Goal: Information Seeking & Learning: Learn about a topic

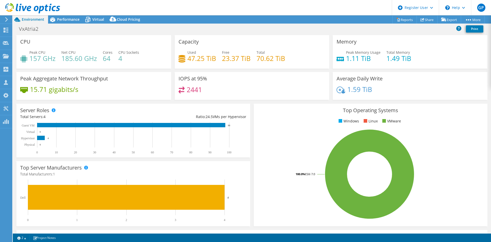
select select "USD"
click at [62, 20] on span "Performance" at bounding box center [68, 19] width 23 height 5
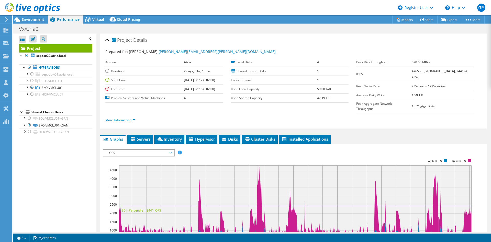
drag, startPoint x: 32, startPoint y: 80, endPoint x: 19, endPoint y: 179, distance: 99.8
click at [19, 180] on div "Open All Close All Hide Excluded Nodes Project Tree Filter" at bounding box center [54, 133] width 83 height 198
click at [31, 81] on div at bounding box center [31, 81] width 5 height 6
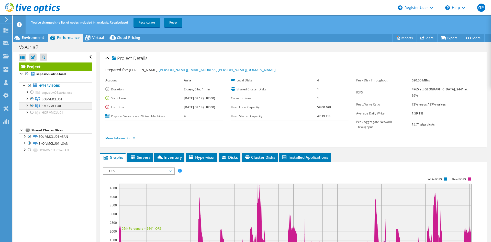
click at [32, 105] on div at bounding box center [31, 105] width 5 height 6
click at [139, 24] on link "Recalculate" at bounding box center [147, 22] width 27 height 9
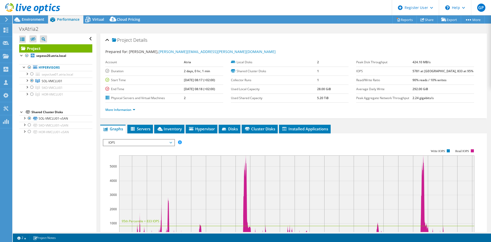
click at [25, 17] on div at bounding box center [30, 8] width 60 height 17
click at [25, 21] on span "Environment" at bounding box center [33, 19] width 23 height 5
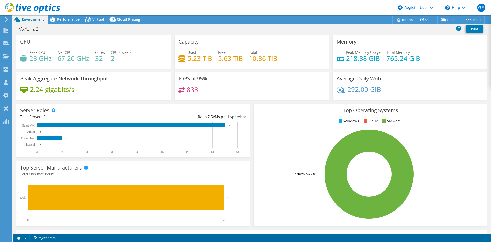
click at [95, 15] on header "GP Dell User [PERSON_NAME] [PERSON_NAME][EMAIL_ADDRESS][PERSON_NAME][DOMAIN_NAM…" at bounding box center [245, 7] width 491 height 15
click at [91, 16] on icon at bounding box center [87, 19] width 9 height 9
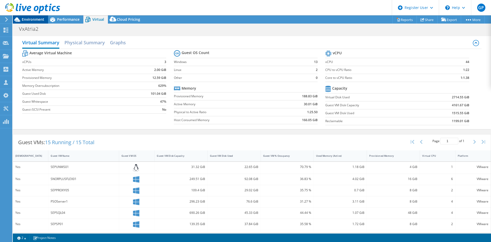
click at [40, 20] on span "Environment" at bounding box center [33, 19] width 23 height 5
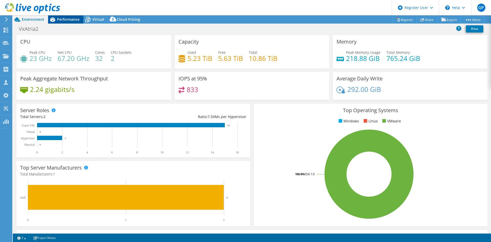
click at [71, 18] on span "Performance" at bounding box center [68, 19] width 23 height 5
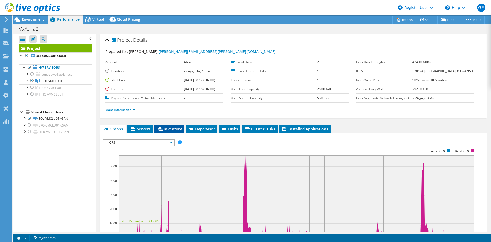
click at [173, 127] on span "Inventory" at bounding box center [169, 128] width 25 height 5
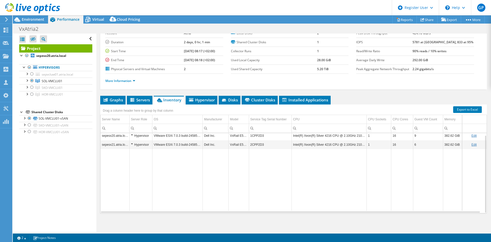
scroll to position [30, 0]
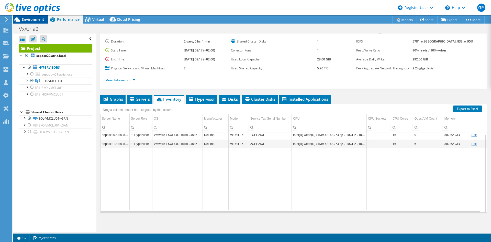
click at [39, 17] on span "Environment" at bounding box center [33, 19] width 23 height 5
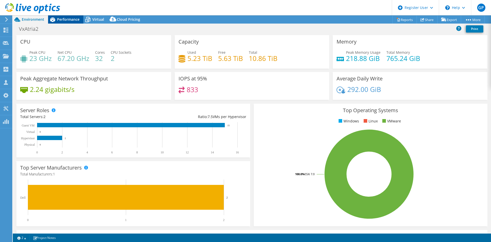
click at [73, 19] on span "Performance" at bounding box center [68, 19] width 23 height 5
